Goal: Information Seeking & Learning: Learn about a topic

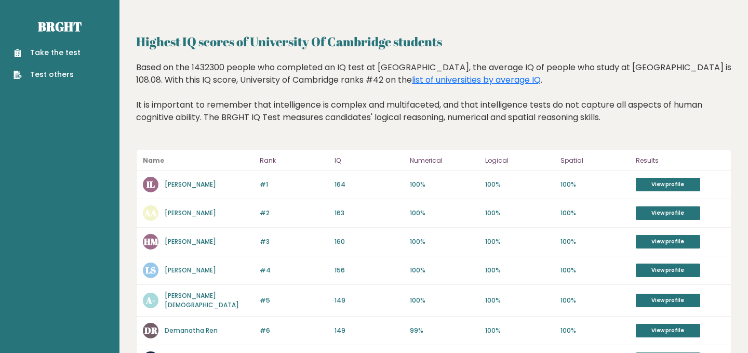
scroll to position [21, 0]
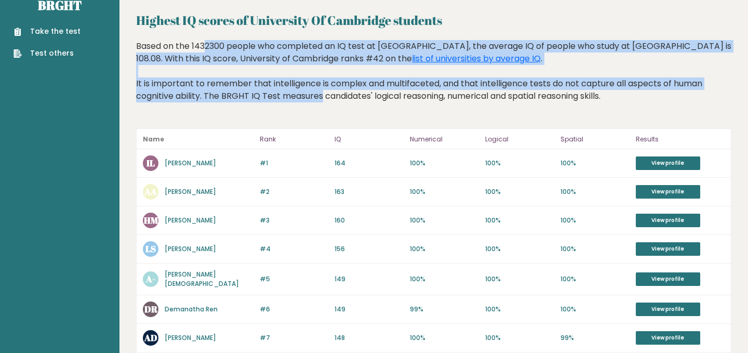
drag, startPoint x: 145, startPoint y: 45, endPoint x: 259, endPoint y: 93, distance: 123.4
click at [259, 93] on div "Based on the 1432300 people who completed an IQ test at BRGHT, the average IQ o…" at bounding box center [433, 79] width 595 height 78
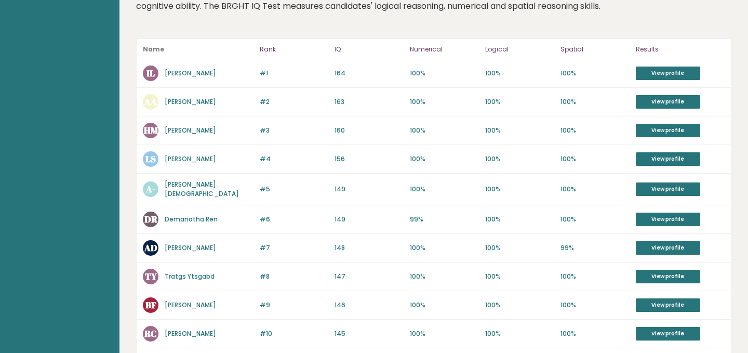
scroll to position [0, 0]
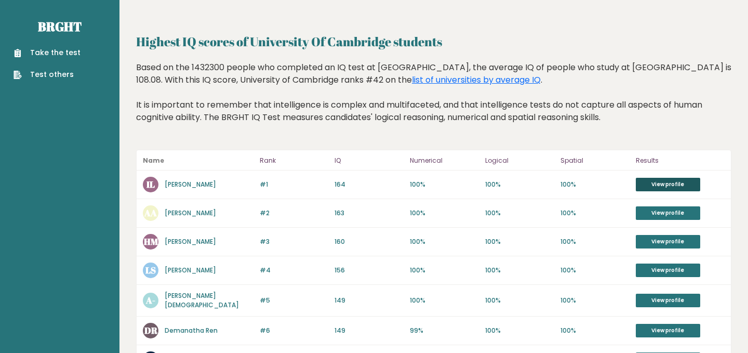
click at [682, 182] on link "View profile" at bounding box center [668, 185] width 64 height 14
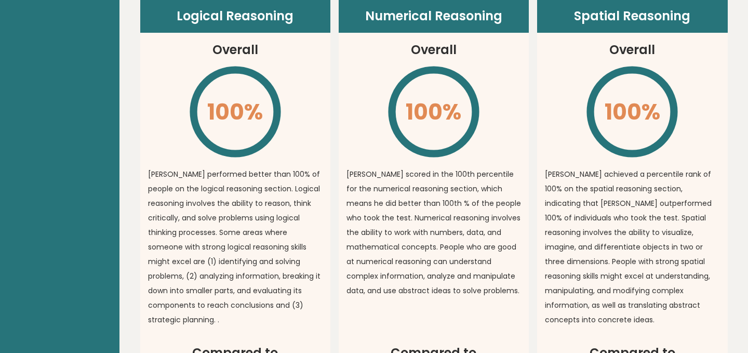
scroll to position [660, 0]
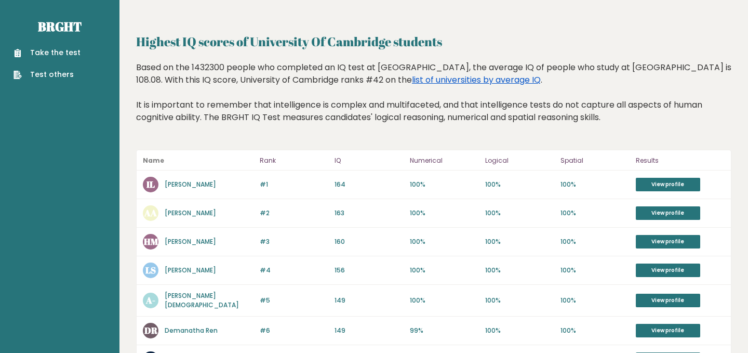
click at [417, 82] on link "list of universities by average IQ" at bounding box center [476, 80] width 129 height 12
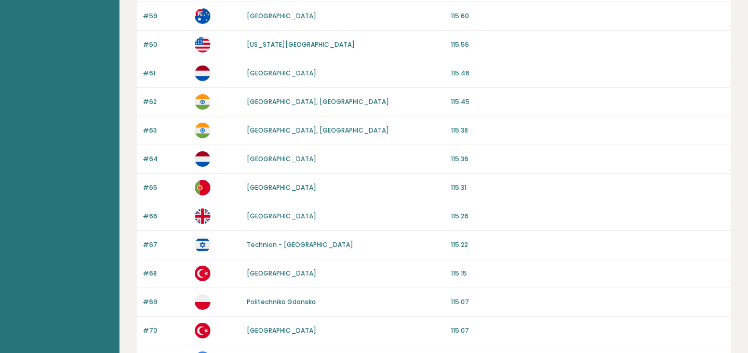
scroll to position [636, 0]
